Goal: Navigation & Orientation: Find specific page/section

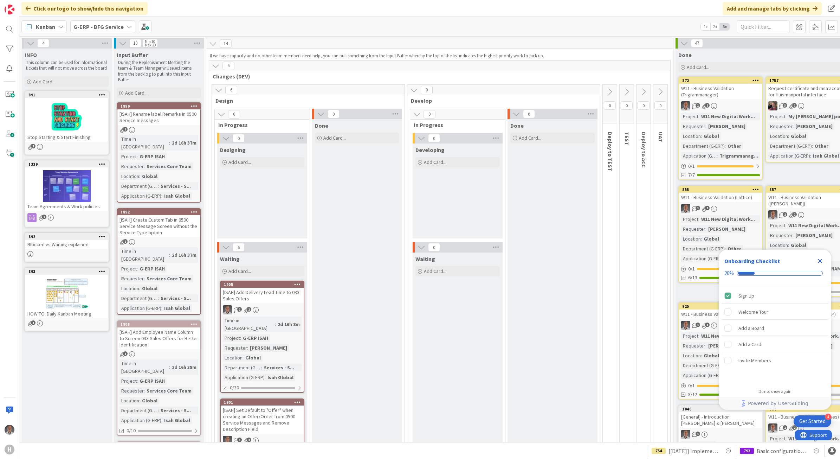
click at [821, 260] on icon "Close Checklist" at bounding box center [820, 261] width 5 height 5
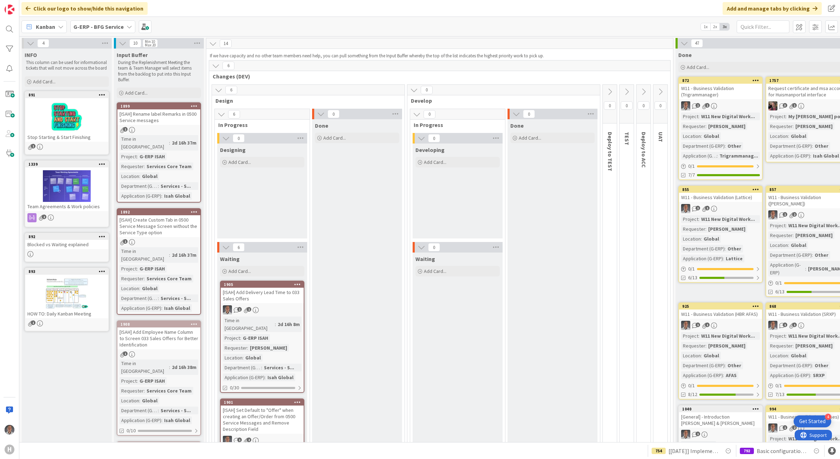
click at [102, 33] on div "Kanban G-ERP - BFG Service 1x 2x 3x" at bounding box center [429, 26] width 821 height 19
click at [103, 29] on b "G-ERP - BFG Service" at bounding box center [98, 26] width 50 height 7
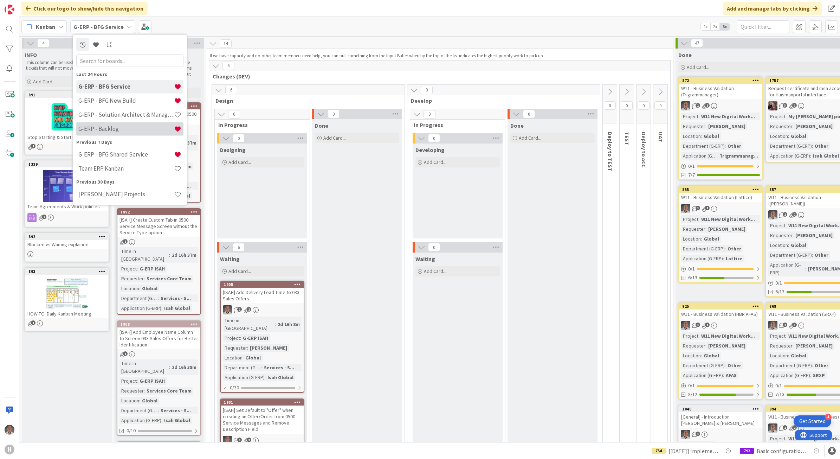
click at [115, 131] on h4 "G-ERP - Backlog" at bounding box center [126, 128] width 96 height 7
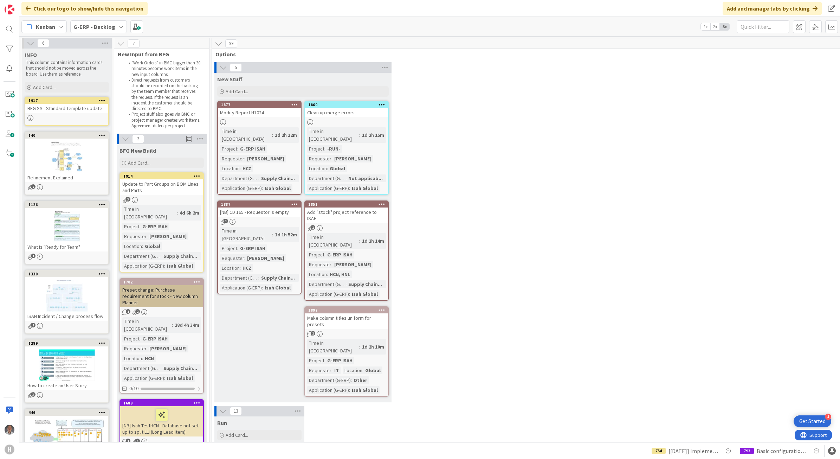
click at [100, 25] on b "G-ERP - Backlog" at bounding box center [94, 26] width 42 height 7
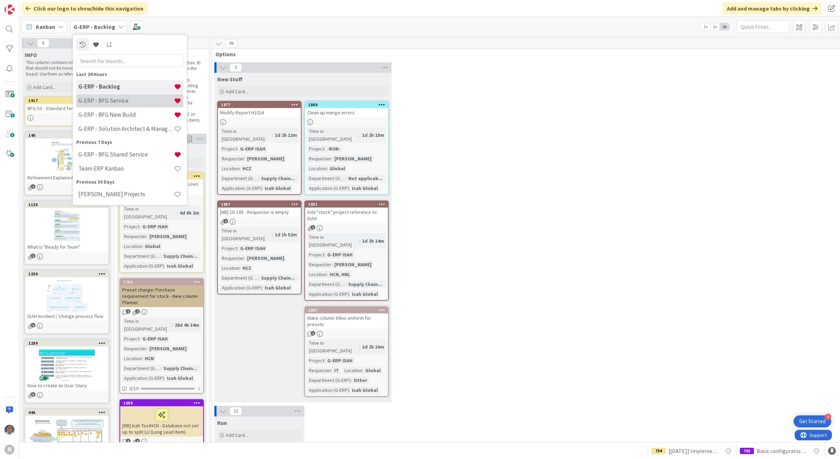
click at [120, 98] on h4 "G-ERP - BFG Service" at bounding box center [126, 100] width 96 height 7
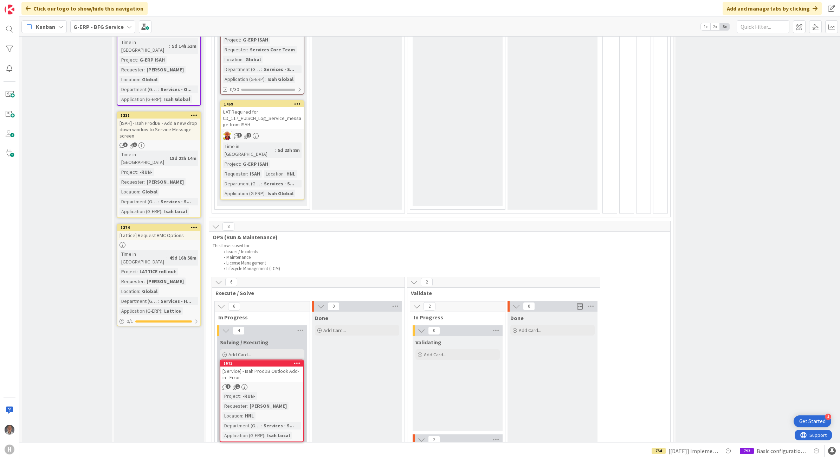
scroll to position [797, 0]
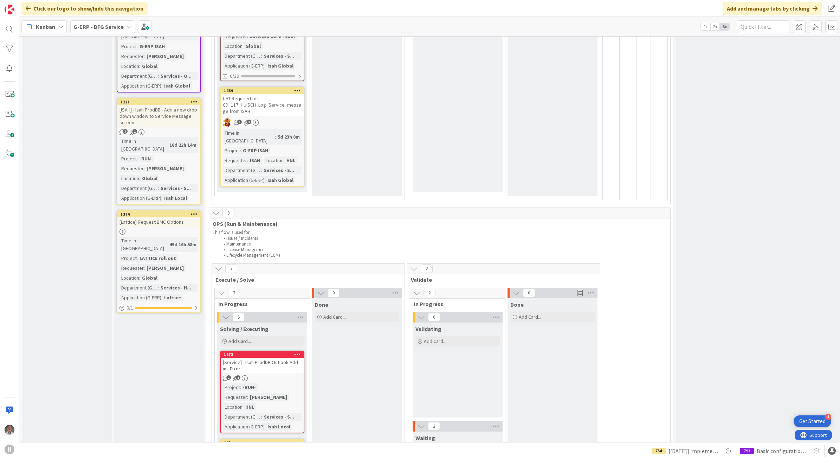
click at [259, 358] on div "[Service] - Isah ProdDB Outlook Add-in - Error" at bounding box center [262, 365] width 83 height 15
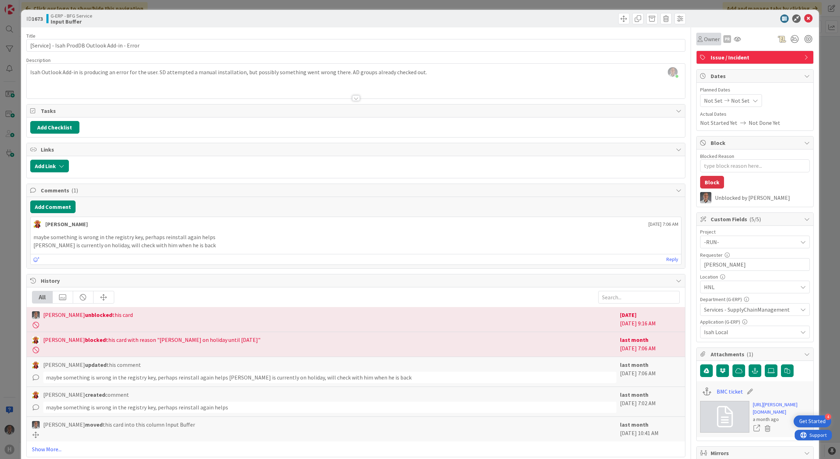
click at [704, 43] on span "Owner" at bounding box center [712, 39] width 16 height 8
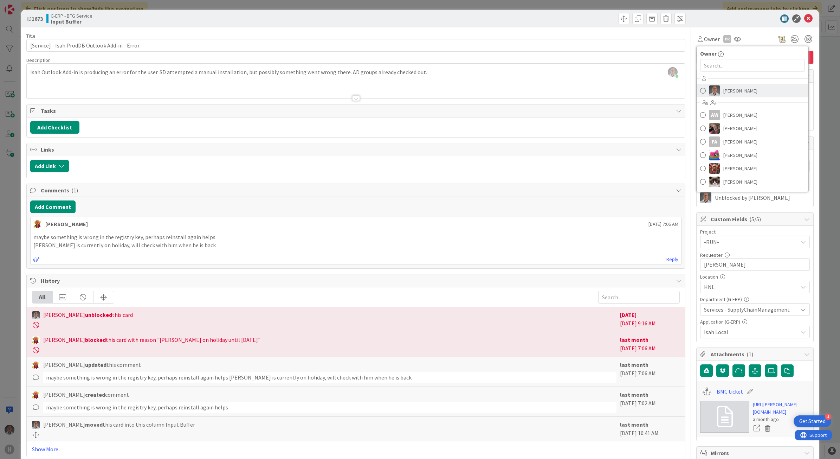
click at [724, 92] on span "[PERSON_NAME]" at bounding box center [741, 90] width 34 height 11
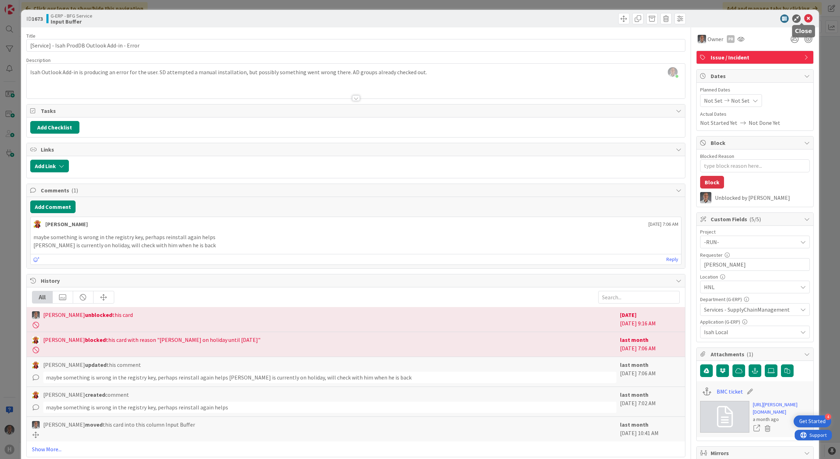
click at [805, 20] on icon at bounding box center [809, 18] width 8 height 8
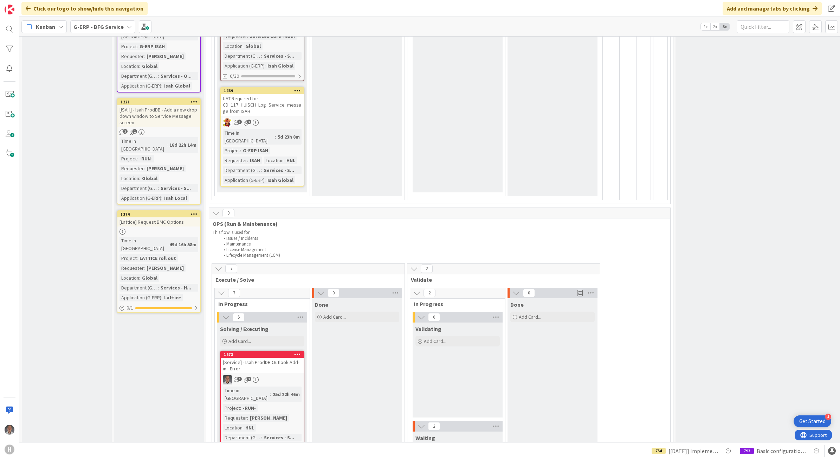
click at [263, 358] on div "[Service] - Isah ProdDB Outlook Add-in - Error" at bounding box center [262, 365] width 83 height 15
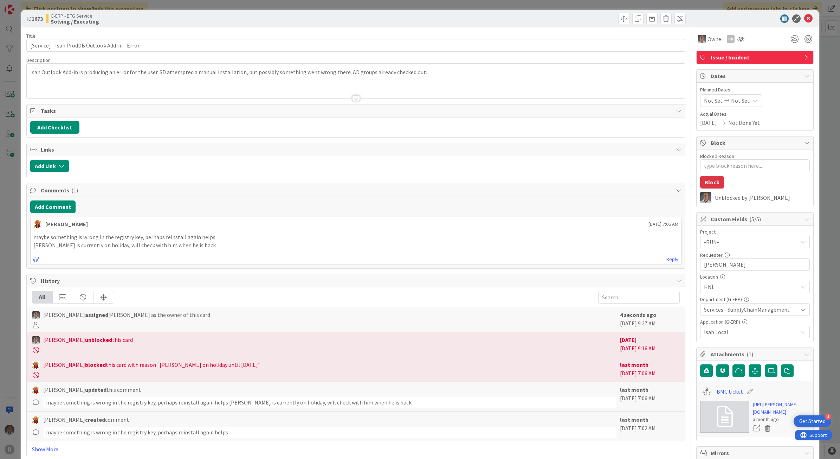
type textarea "x"
click at [769, 408] on link "https://huisman-smartit.onbmc.com/smartit/app/#/incident/IDGGSPRFBRQVHASZ6AUQSZ…" at bounding box center [781, 408] width 57 height 15
click at [805, 17] on icon at bounding box center [809, 18] width 8 height 8
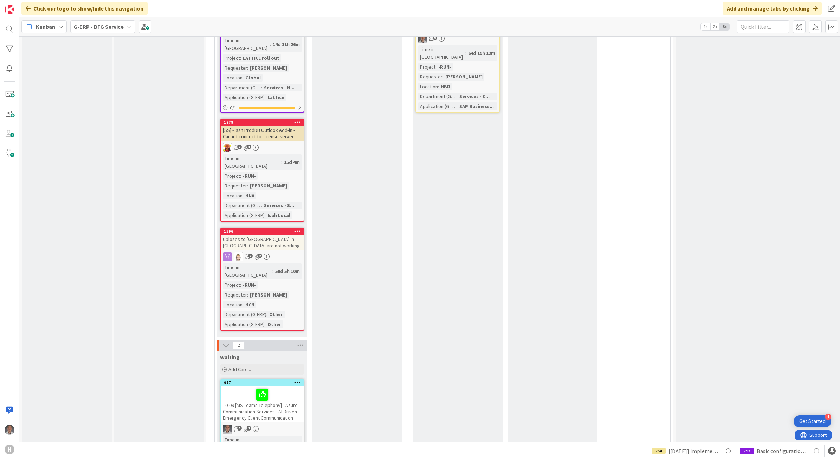
scroll to position [1092, 0]
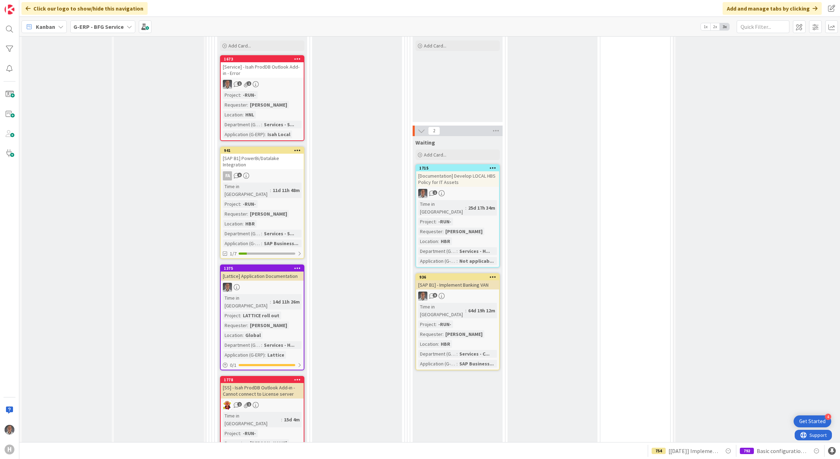
click at [109, 30] on span "G-ERP - BFG Service" at bounding box center [98, 27] width 50 height 8
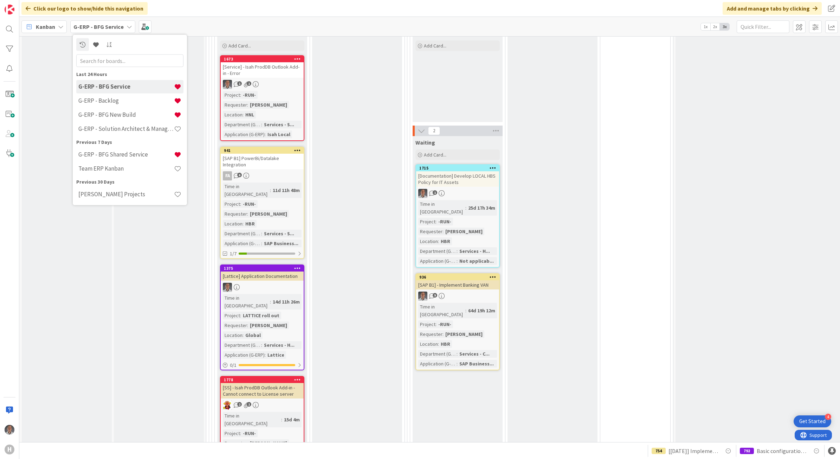
click at [115, 97] on h4 "G-ERP - Backlog" at bounding box center [126, 100] width 96 height 7
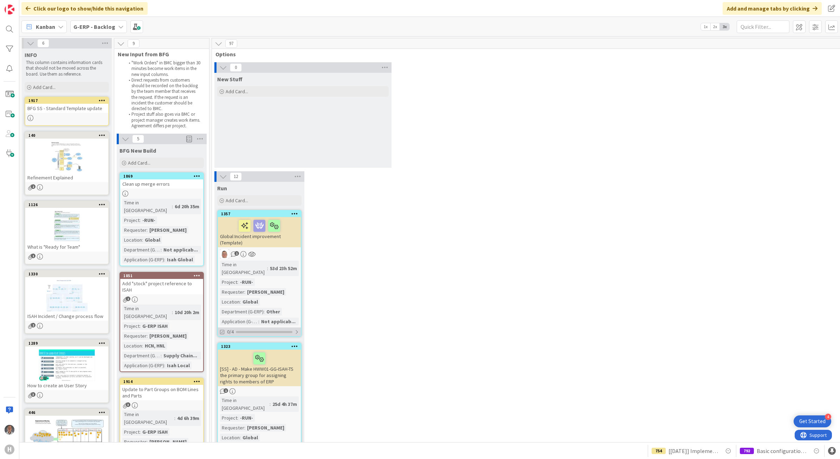
click at [296, 329] on div at bounding box center [297, 332] width 4 height 6
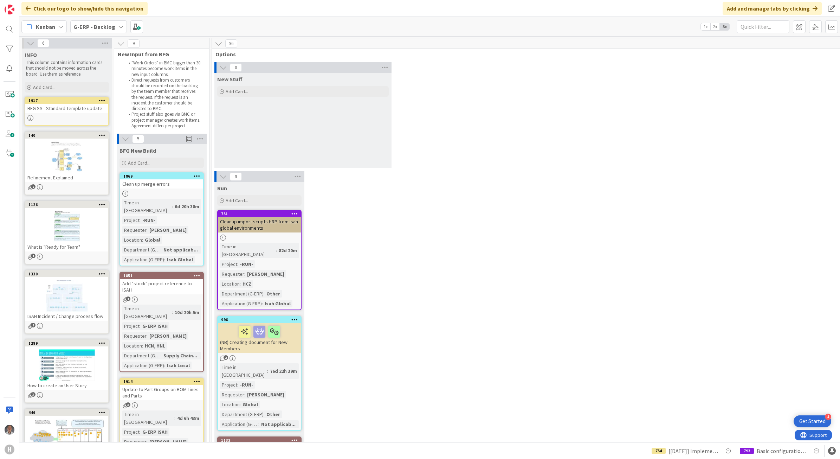
click at [94, 26] on b "G-ERP - Backlog" at bounding box center [94, 26] width 42 height 7
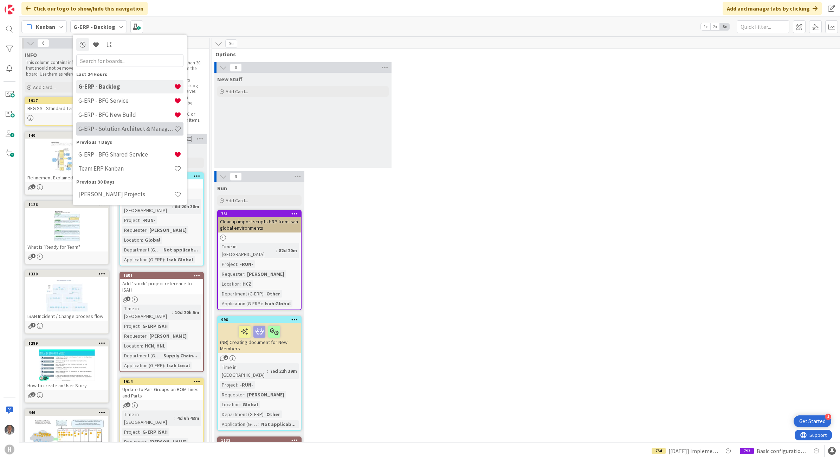
click at [143, 129] on h4 "G-ERP - Solution Architect & Management" at bounding box center [126, 128] width 96 height 7
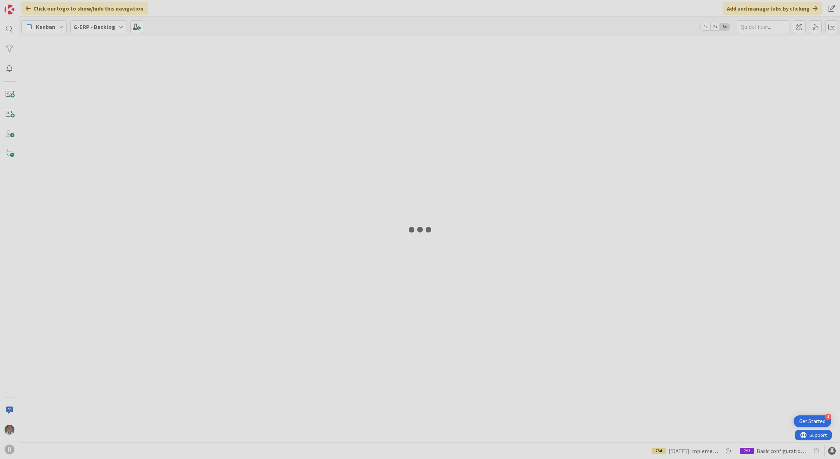
click at [108, 31] on div at bounding box center [420, 229] width 840 height 459
drag, startPoint x: 435, startPoint y: 120, endPoint x: 288, endPoint y: 44, distance: 165.1
click at [435, 120] on div at bounding box center [420, 229] width 840 height 459
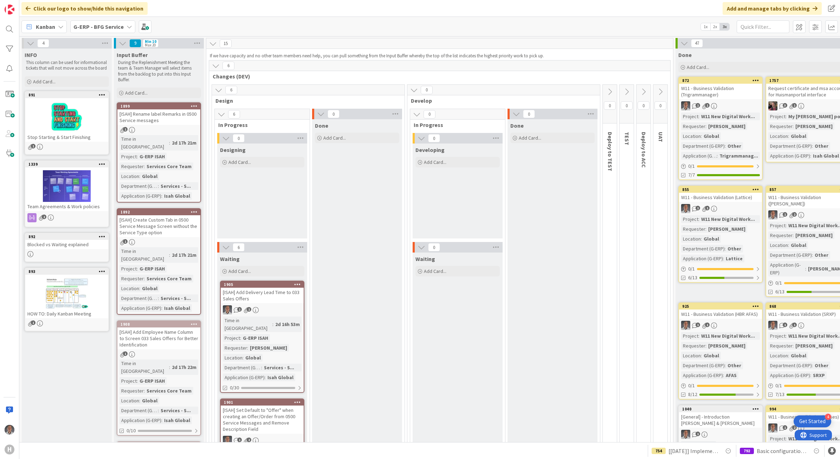
click at [97, 31] on div "G-ERP - BFG Service" at bounding box center [102, 26] width 65 height 13
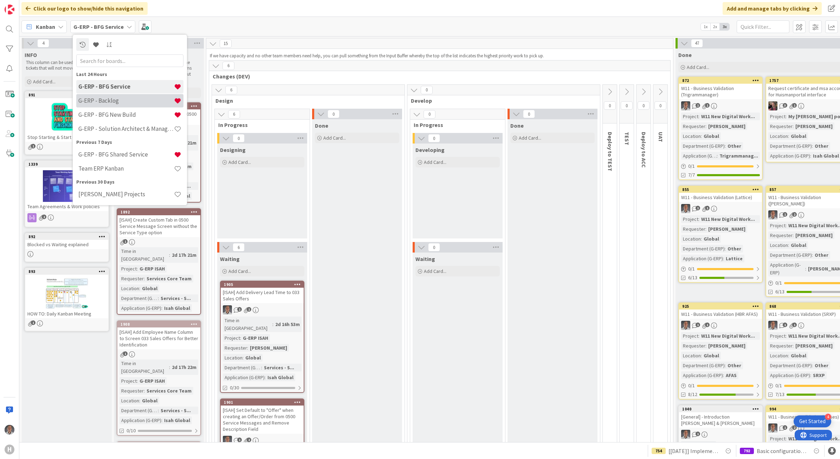
click at [129, 100] on h4 "G-ERP - Backlog" at bounding box center [126, 100] width 96 height 7
